Goal: Task Accomplishment & Management: Manage account settings

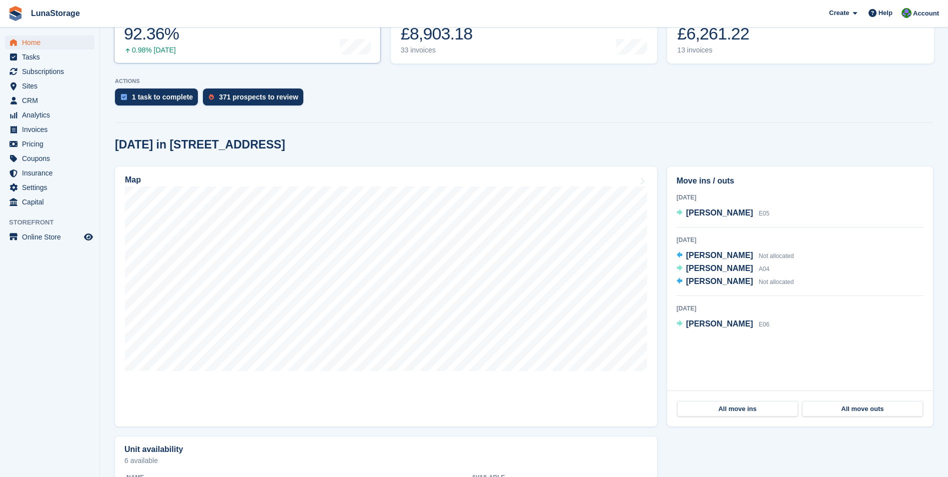
scroll to position [250, 0]
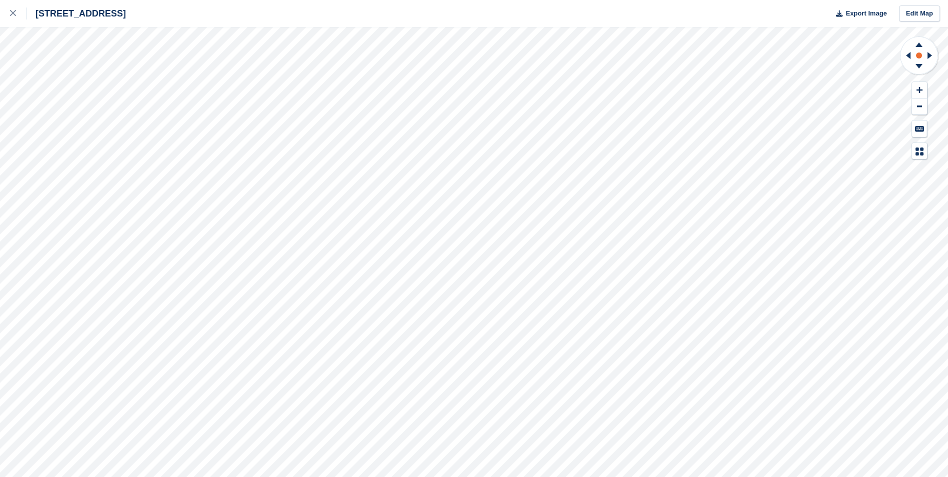
click at [918, 59] on rect at bounding box center [919, 55] width 12 height 12
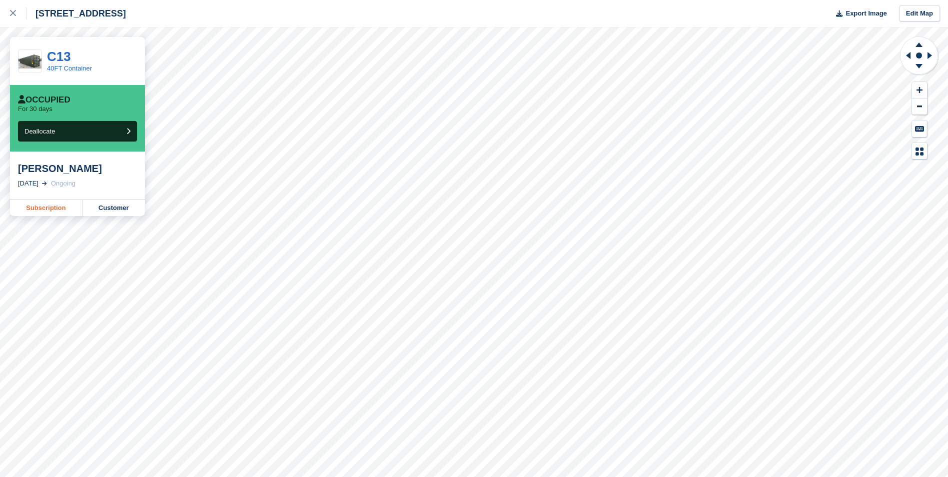
click at [41, 204] on link "Subscription" at bounding box center [46, 208] width 72 height 16
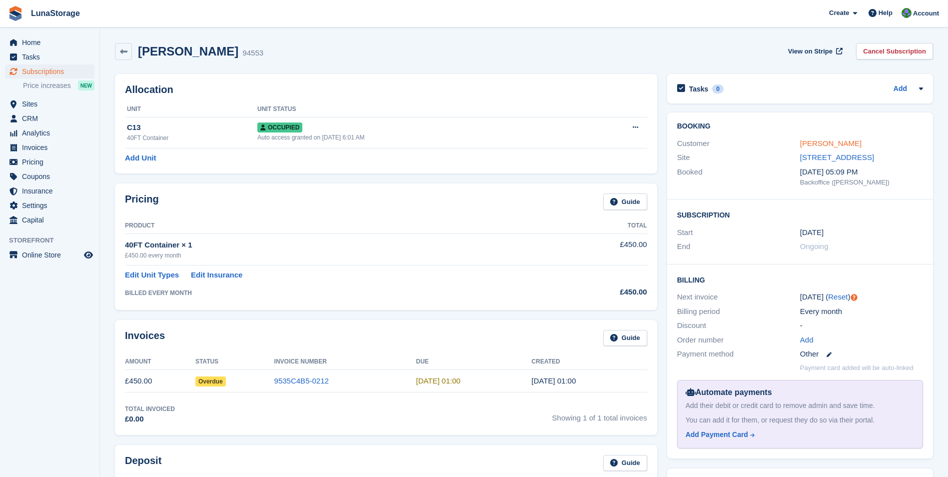
click at [825, 143] on link "[PERSON_NAME]" at bounding box center [830, 143] width 61 height 8
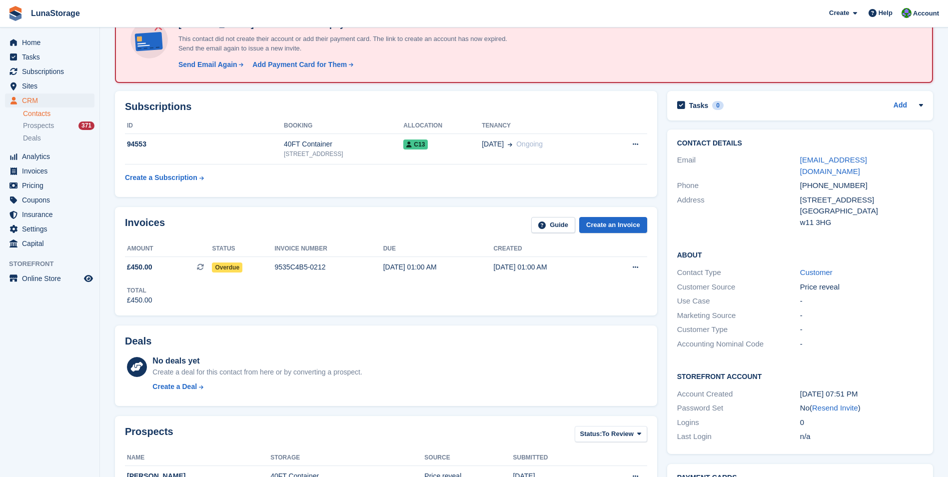
scroll to position [100, 0]
